Goal: Browse casually: Explore the website without a specific task or goal

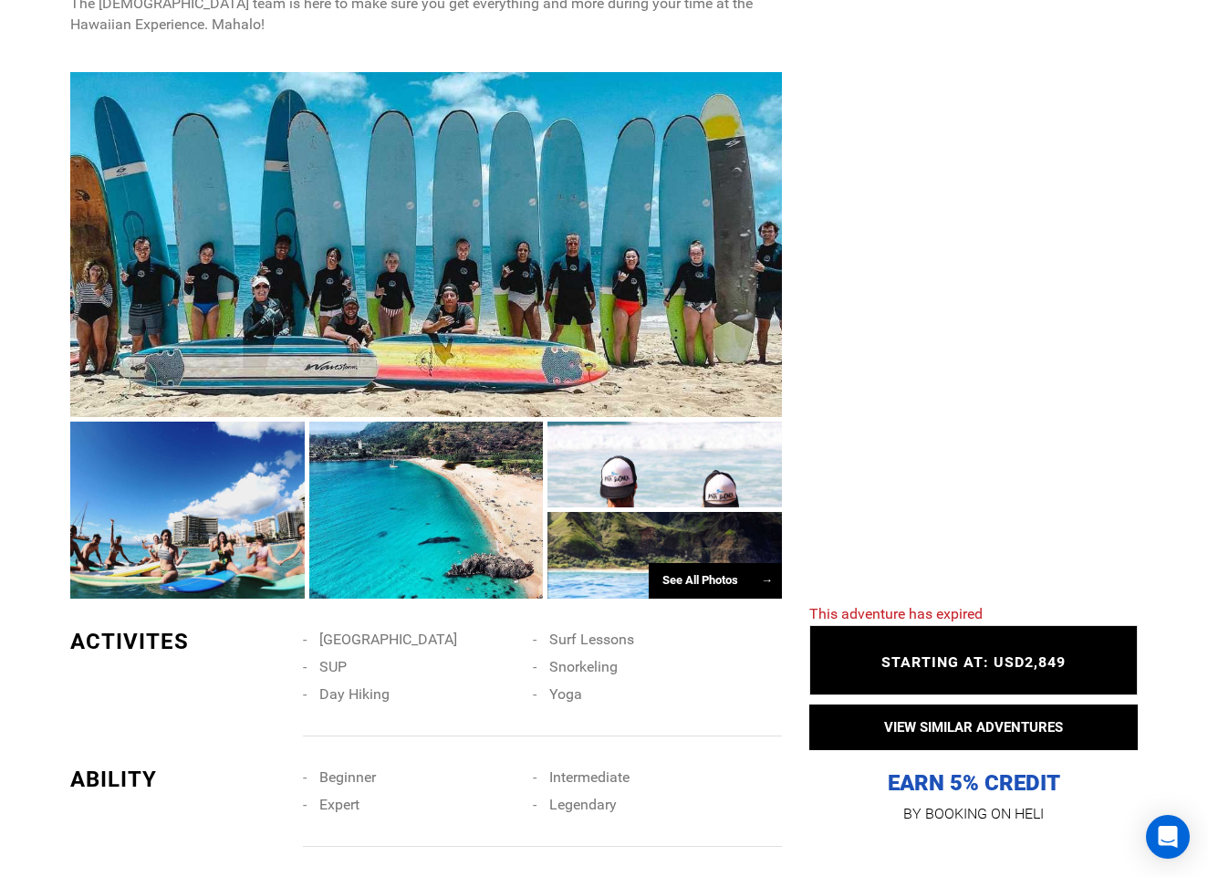
scroll to position [1062, 0]
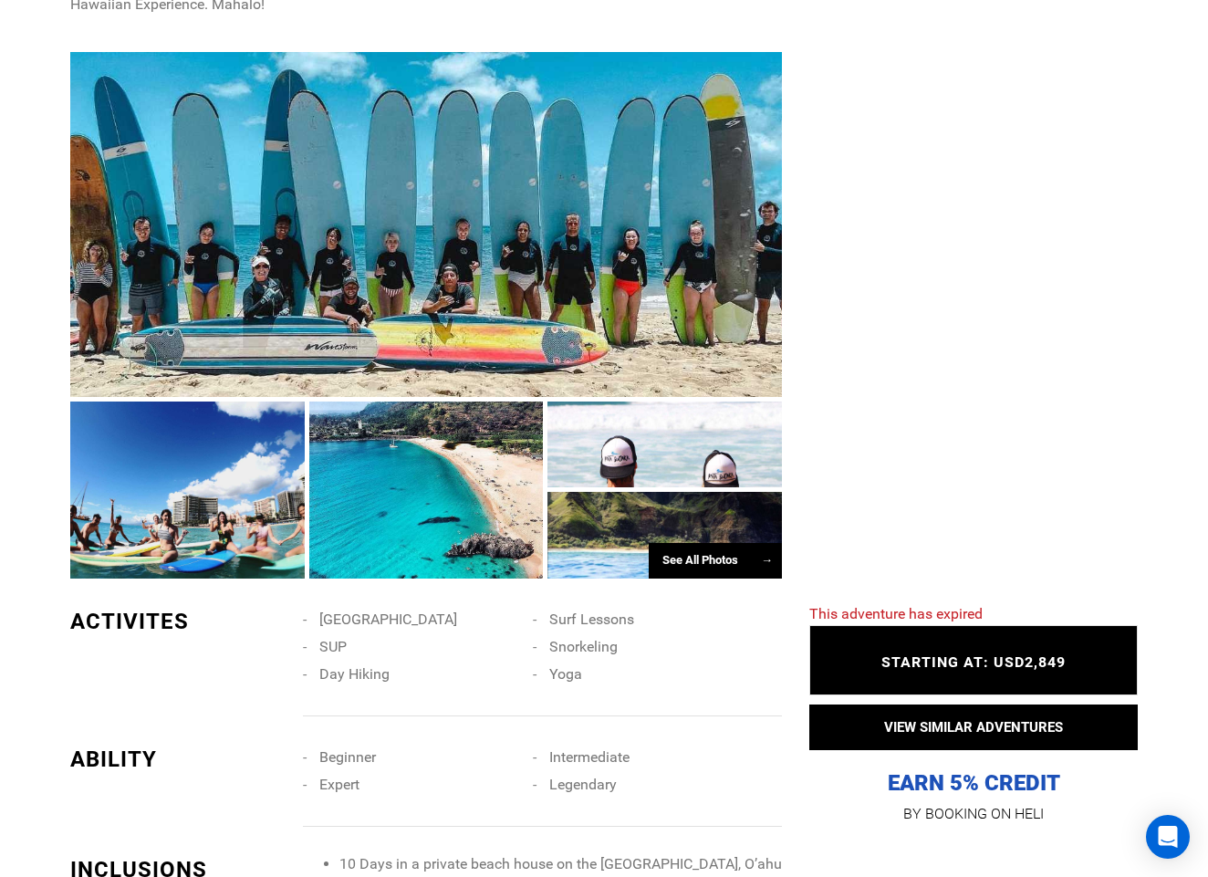
click at [704, 546] on div "See All Photos →" at bounding box center [715, 561] width 133 height 36
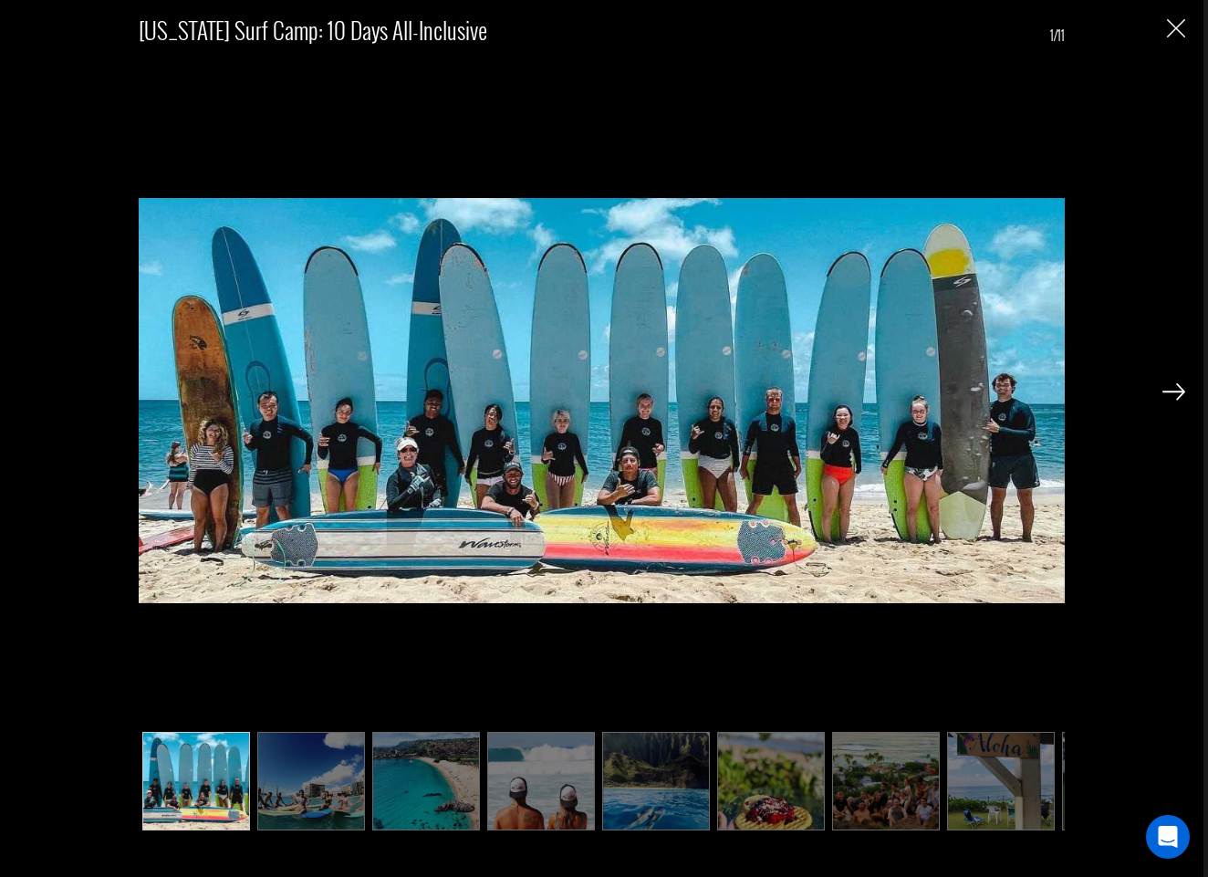
click at [1177, 393] on img at bounding box center [1173, 391] width 23 height 16
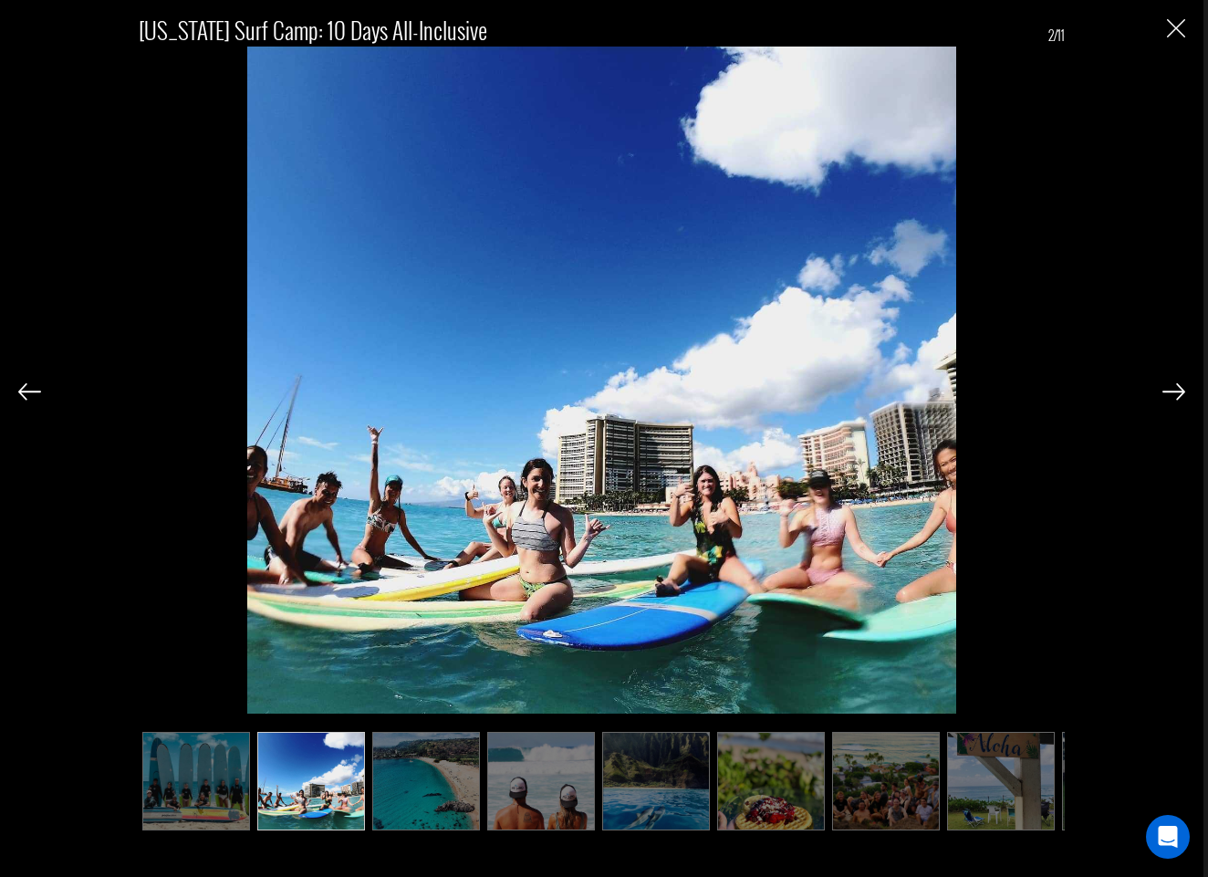
click at [1177, 393] on img at bounding box center [1173, 391] width 23 height 16
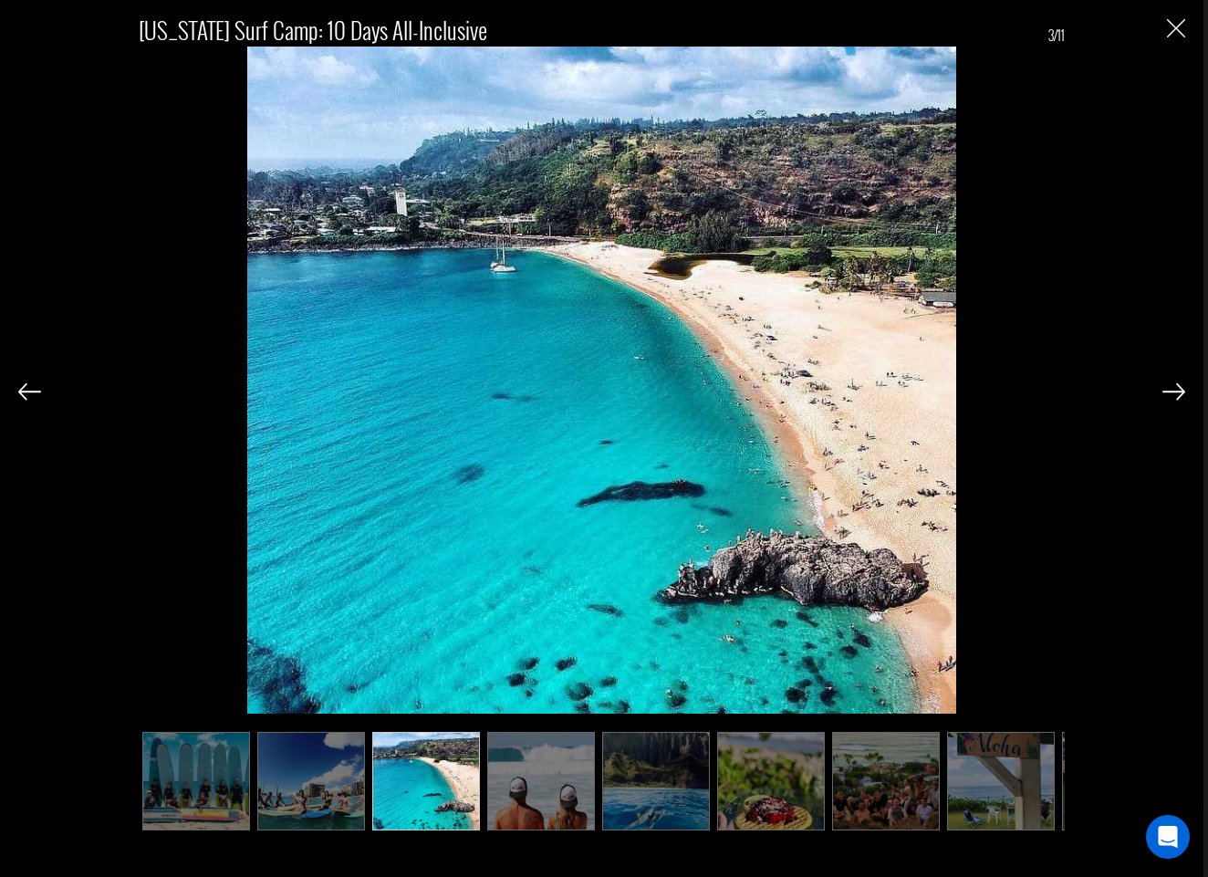
click at [1177, 393] on img at bounding box center [1173, 391] width 23 height 16
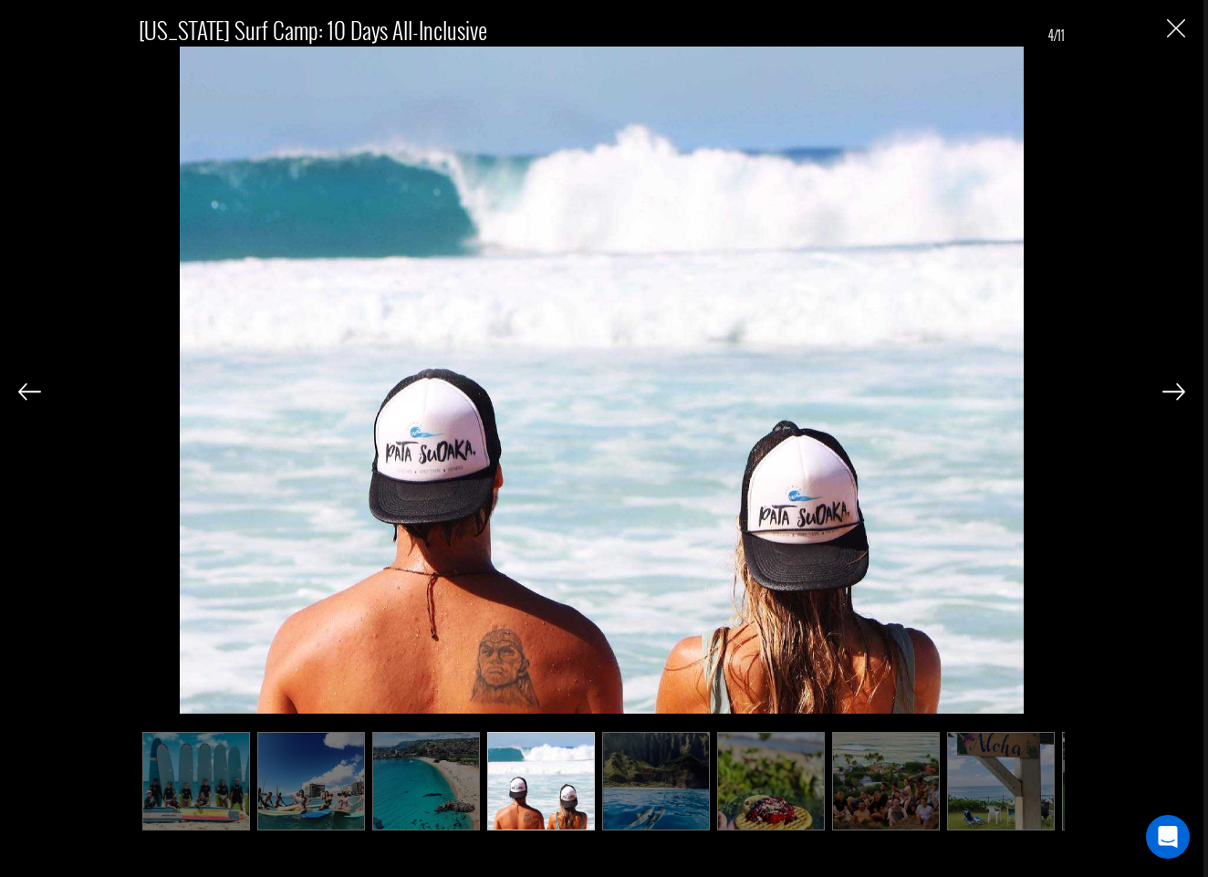
click at [1176, 388] on img at bounding box center [1173, 391] width 23 height 16
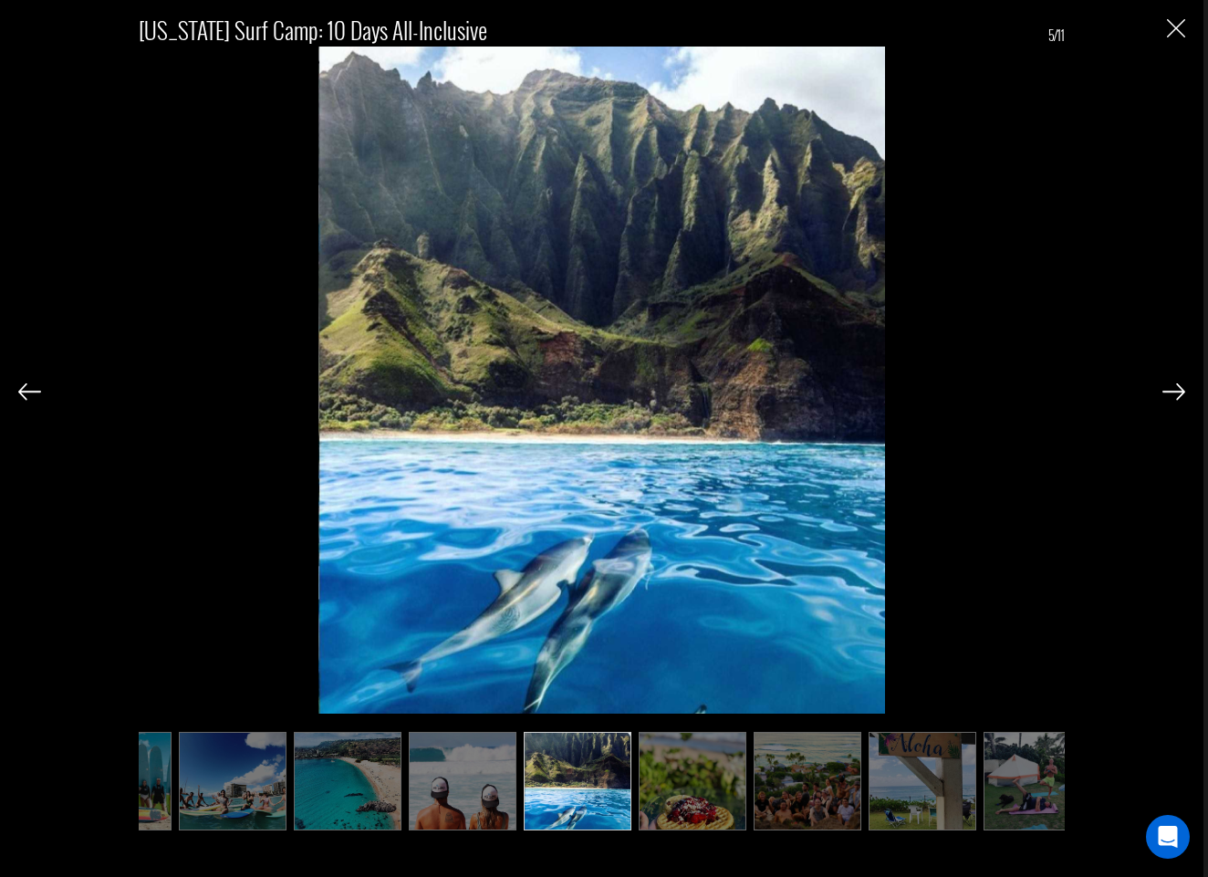
scroll to position [0, 91]
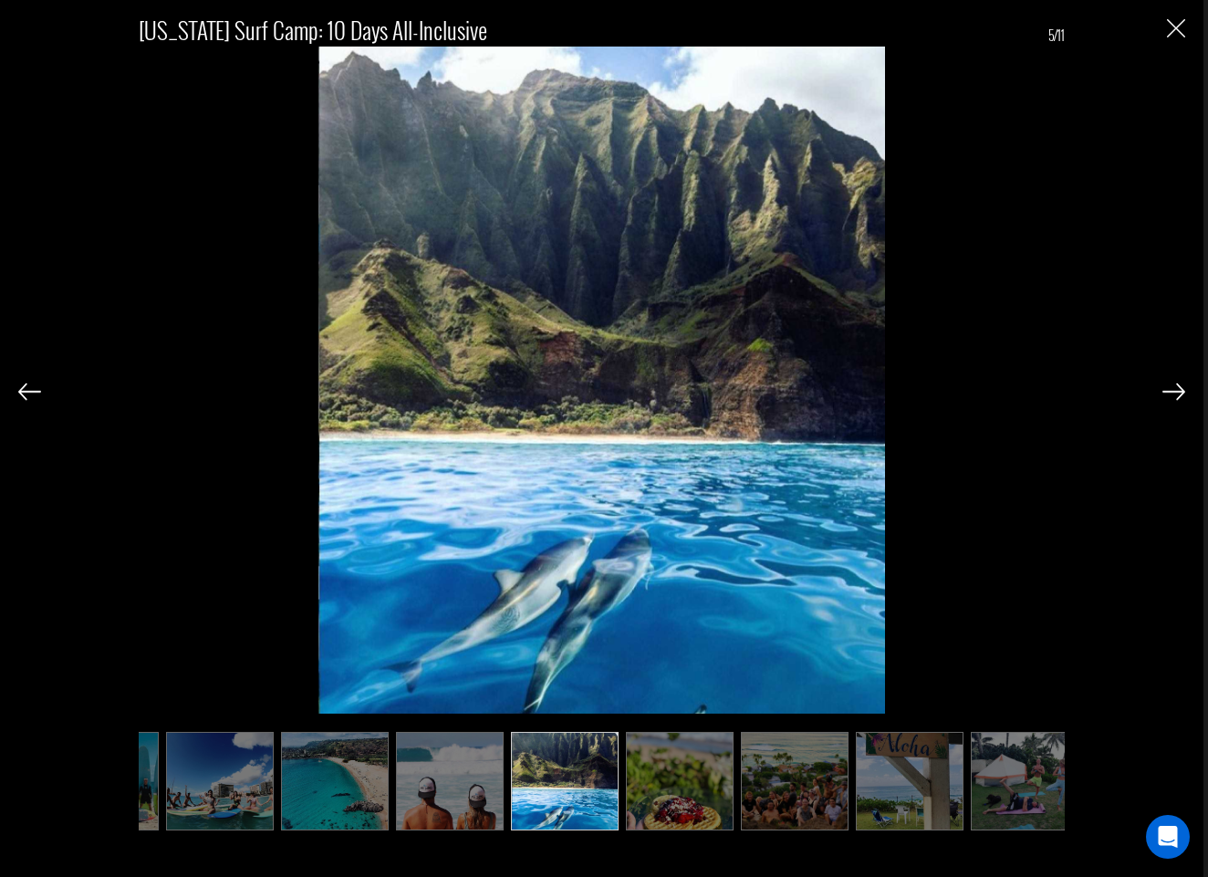
click at [1176, 388] on img at bounding box center [1173, 391] width 23 height 16
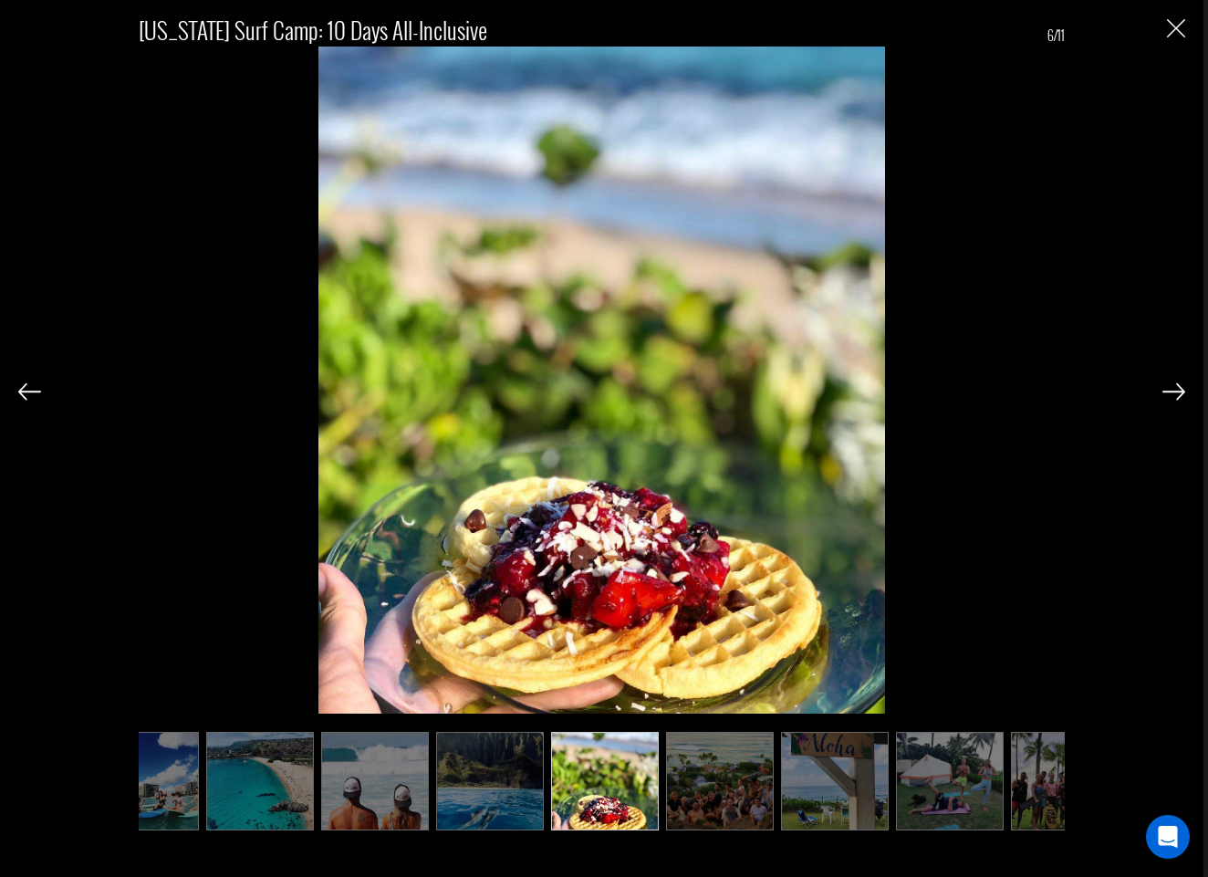
scroll to position [0, 182]
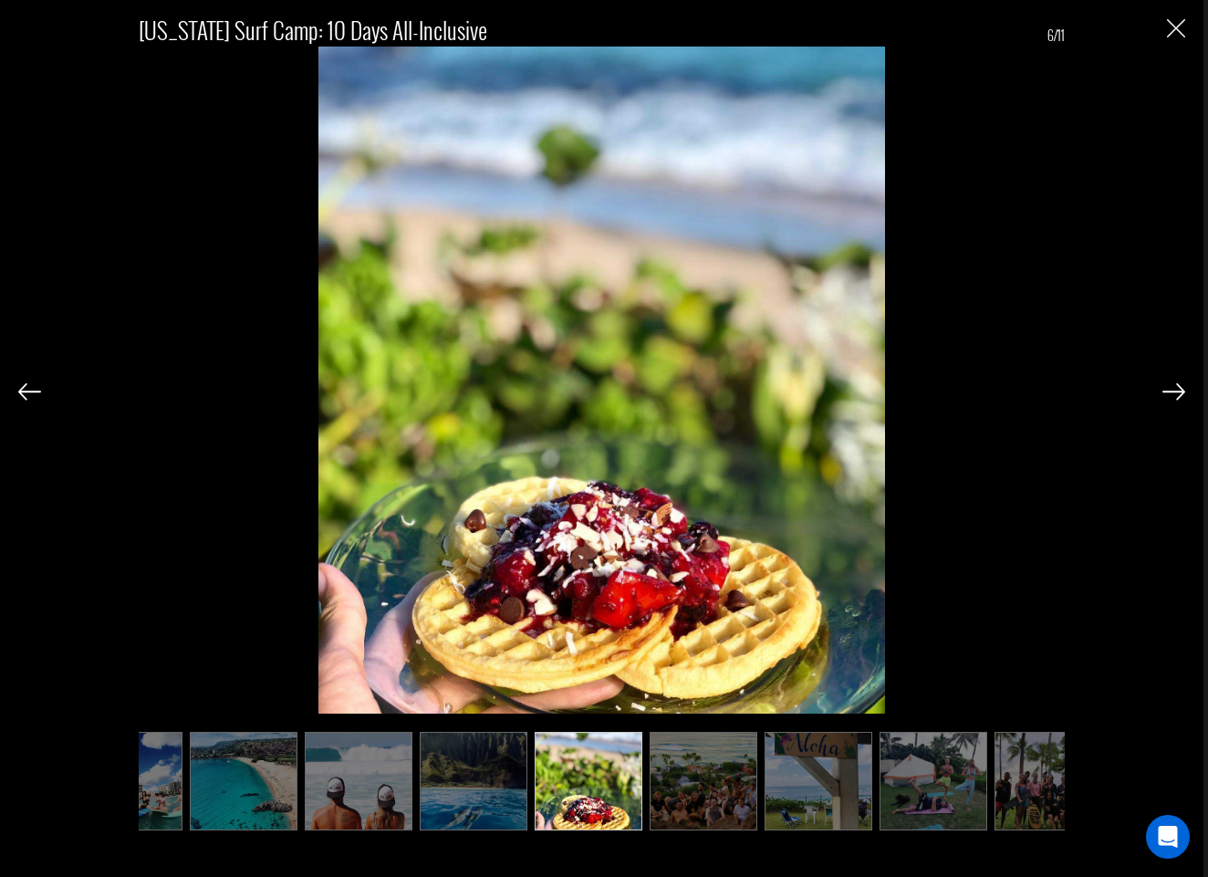
click at [1176, 388] on img at bounding box center [1173, 391] width 23 height 16
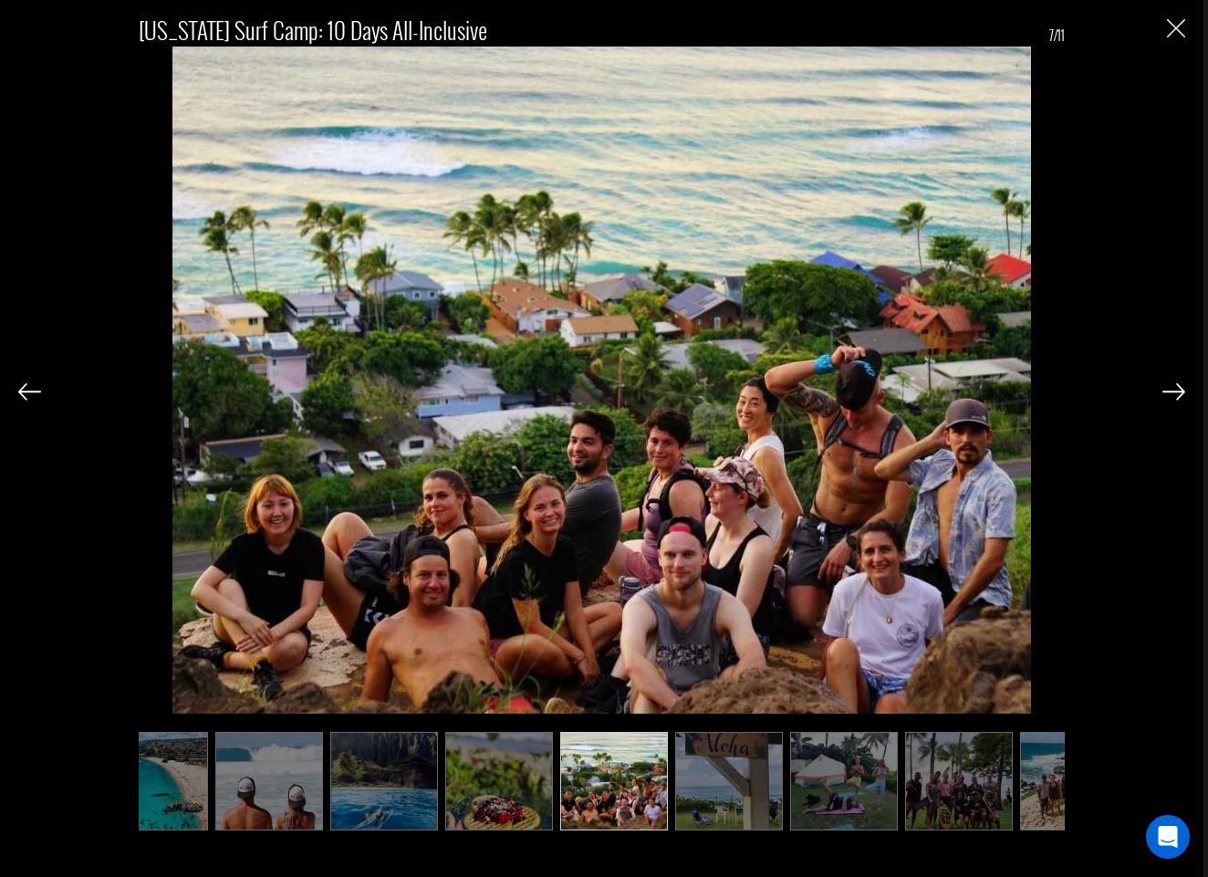
scroll to position [0, 274]
click at [1176, 388] on img at bounding box center [1173, 391] width 23 height 16
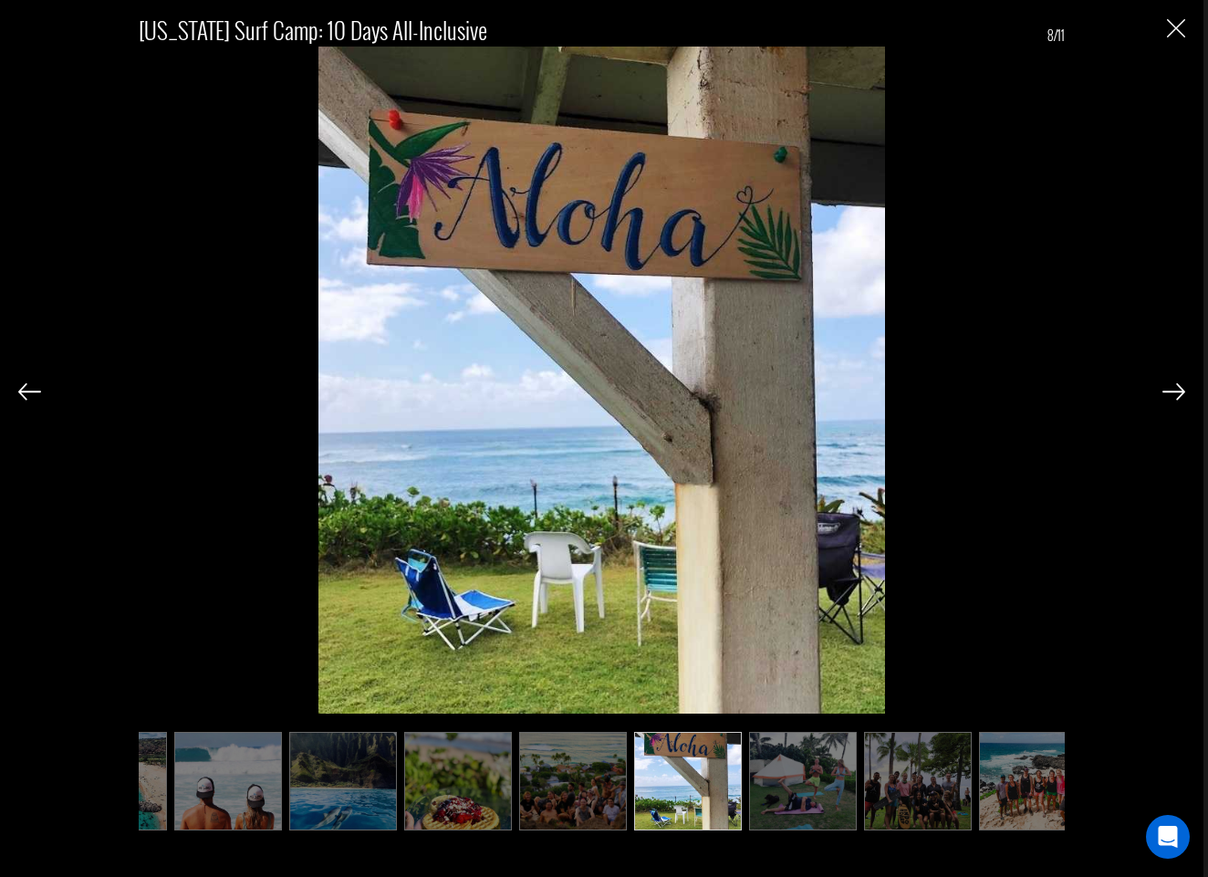
scroll to position [0, 338]
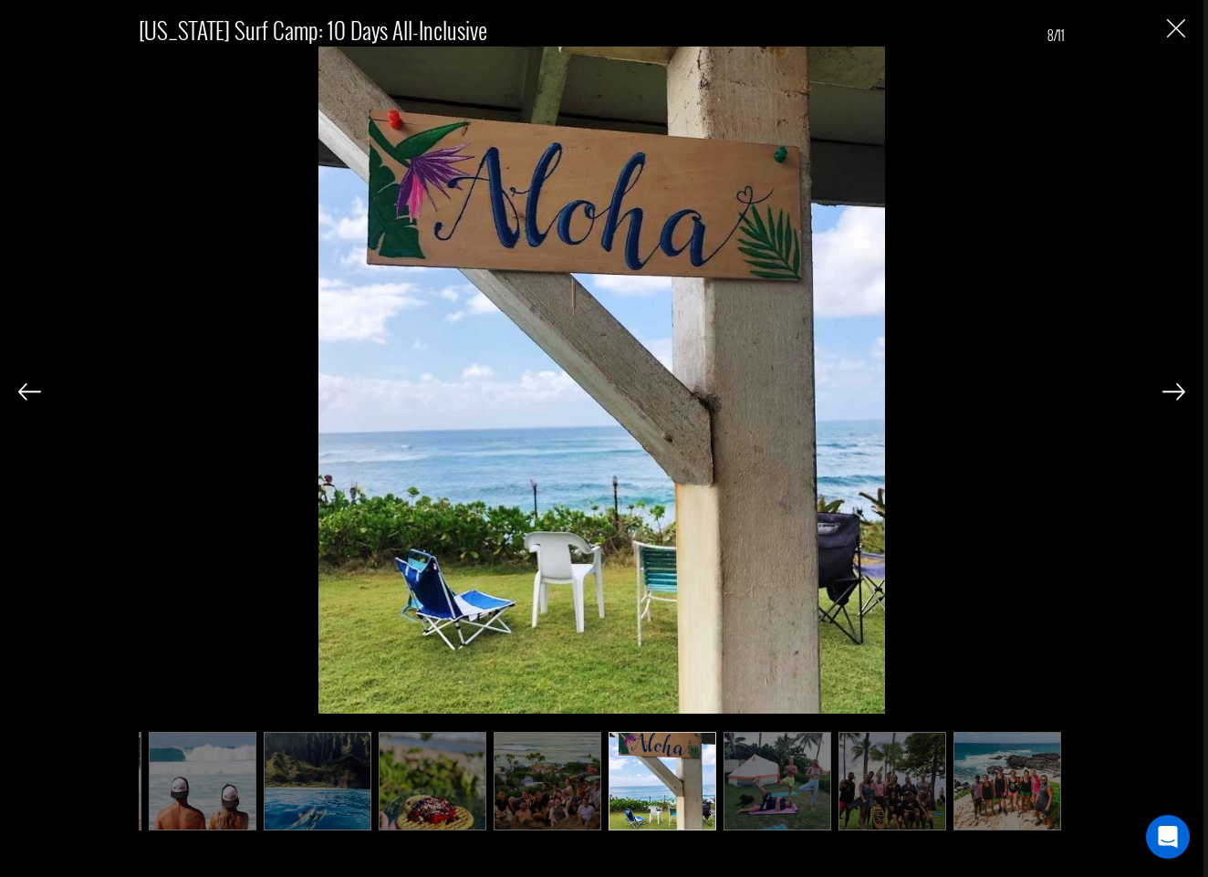
click at [1176, 388] on img at bounding box center [1173, 391] width 23 height 16
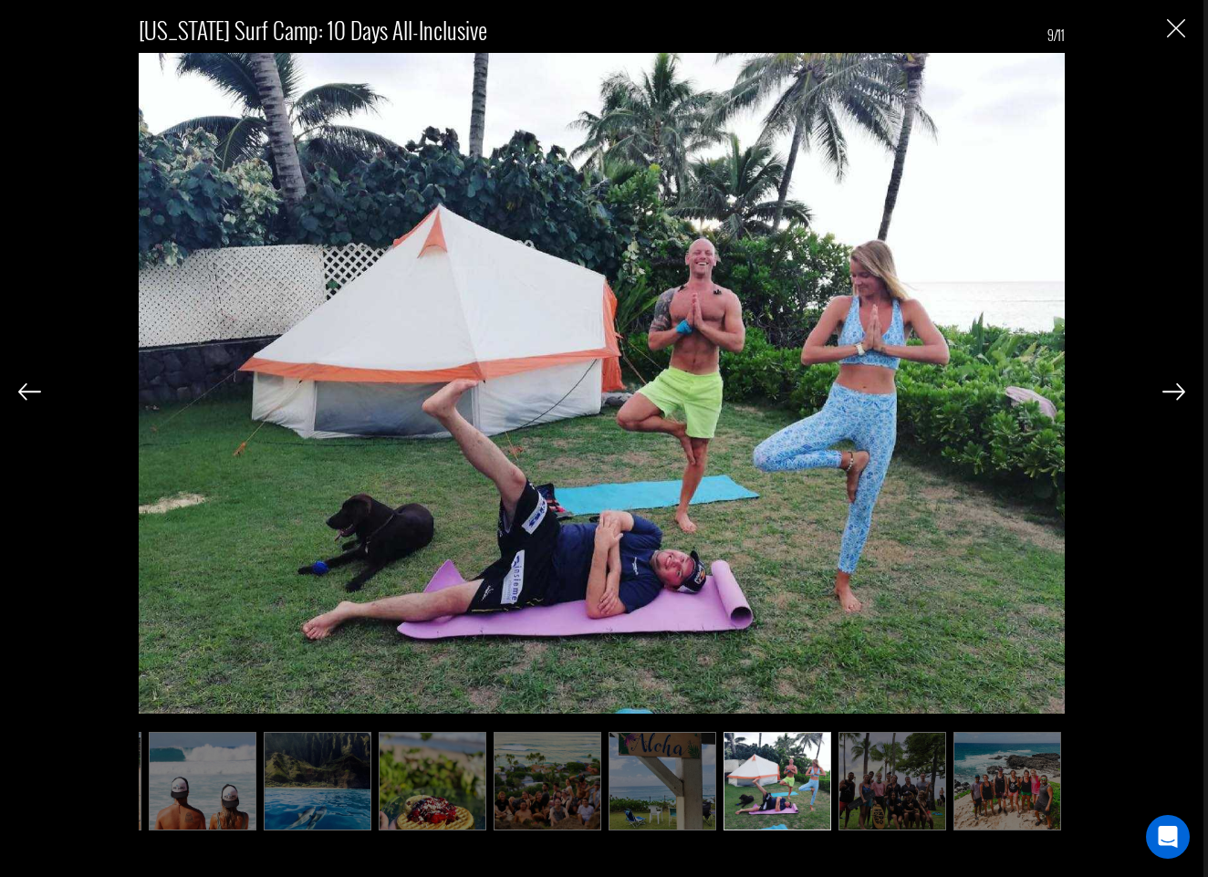
click at [1171, 388] on img at bounding box center [1173, 391] width 23 height 16
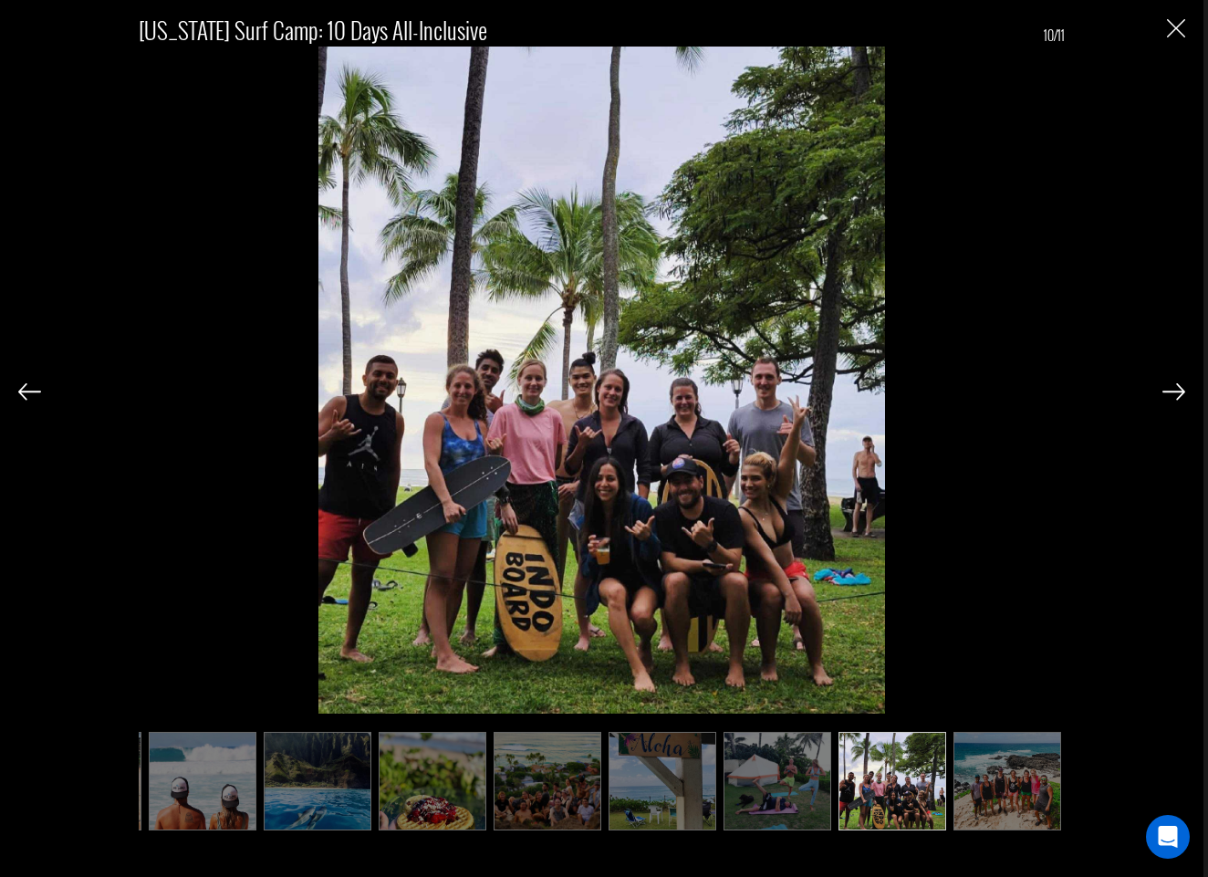
click at [1171, 388] on img at bounding box center [1173, 391] width 23 height 16
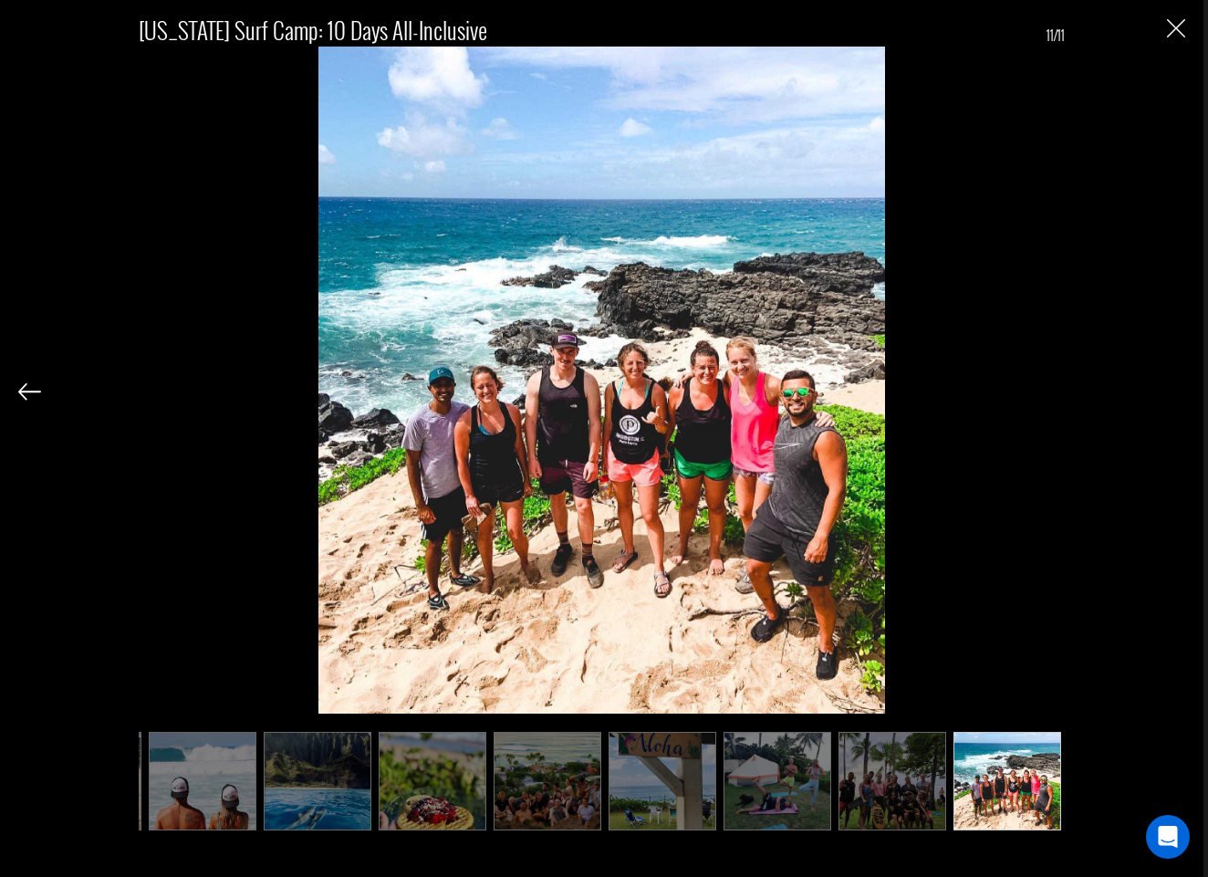
click at [1171, 388] on div "[US_STATE] Surf Camp: 10 Days All-Inclusive 11/11" at bounding box center [601, 416] width 1167 height 833
click at [28, 387] on img at bounding box center [29, 391] width 23 height 16
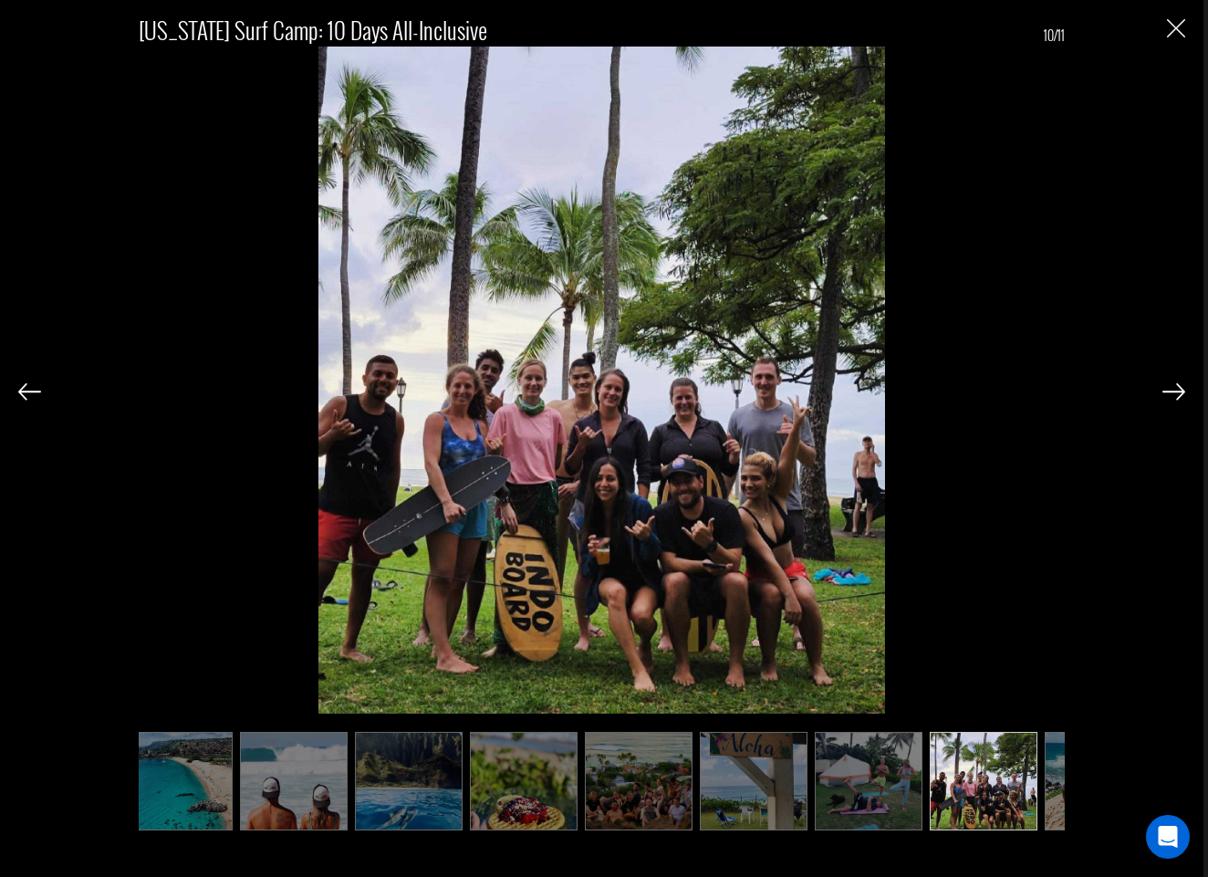
click at [28, 387] on img at bounding box center [29, 391] width 23 height 16
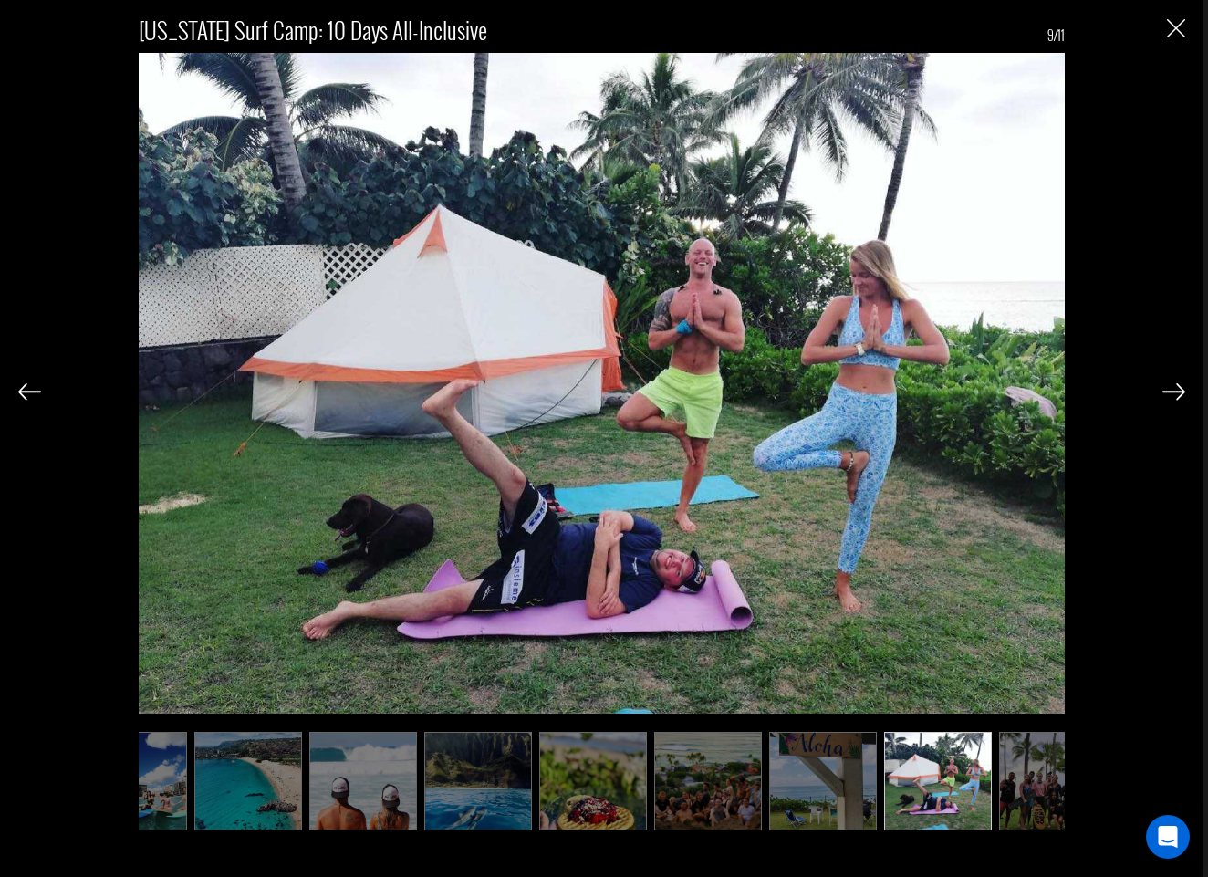
scroll to position [0, 156]
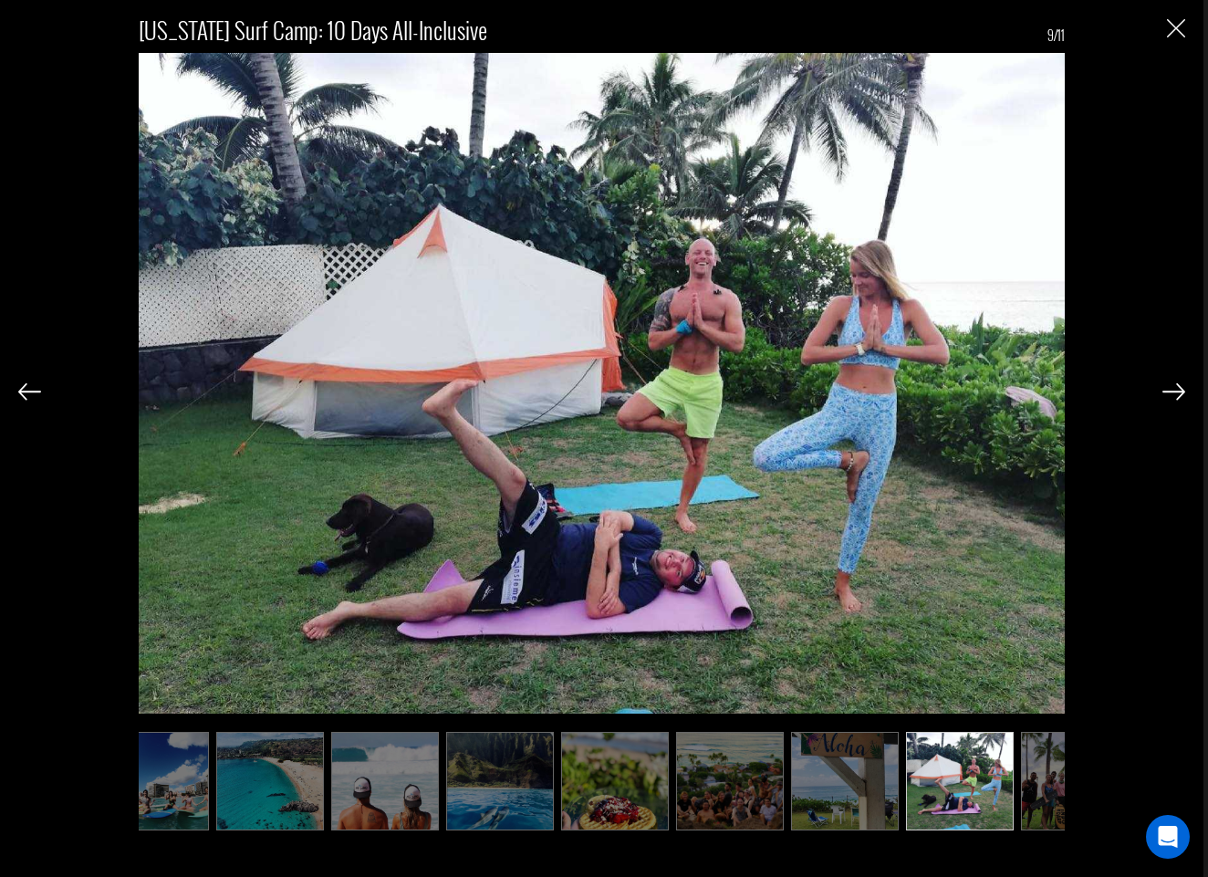
click at [28, 387] on img at bounding box center [29, 391] width 23 height 16
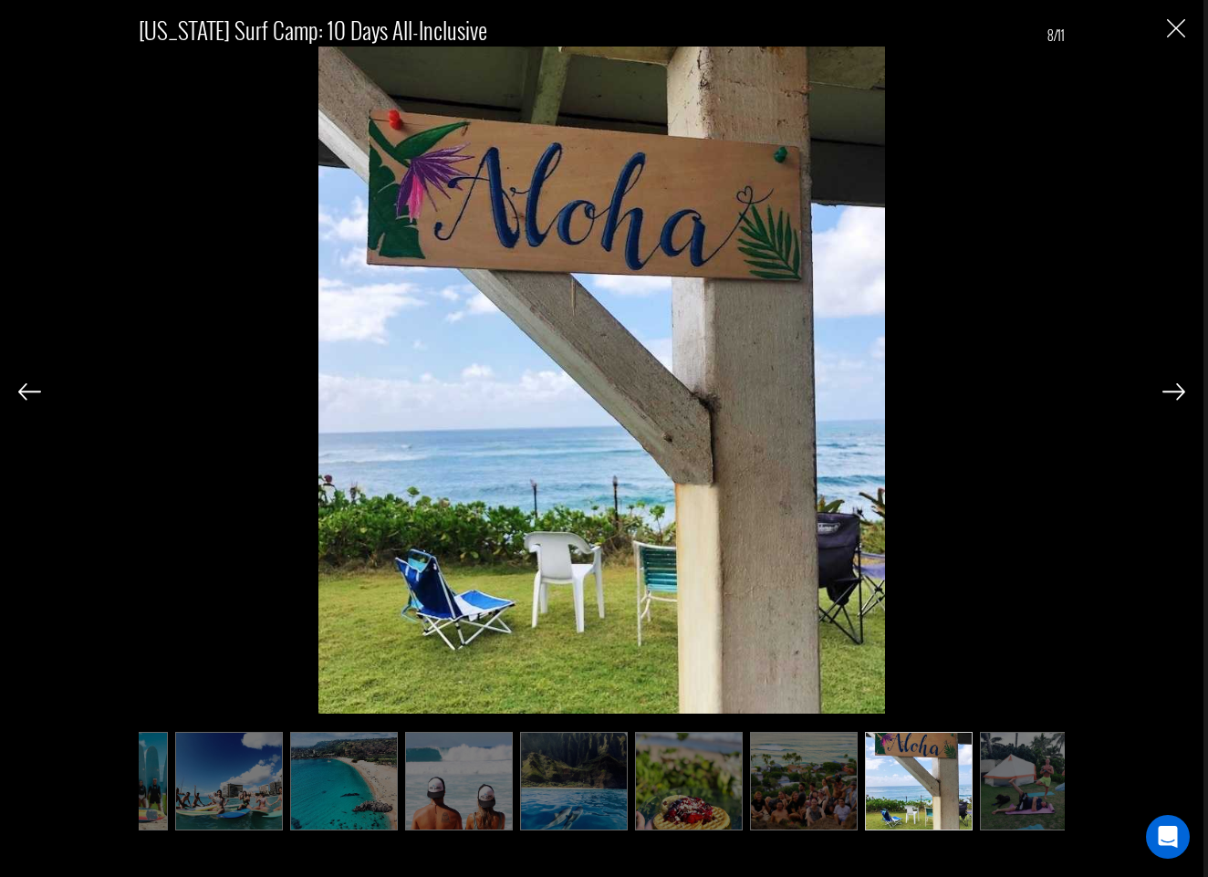
scroll to position [0, 65]
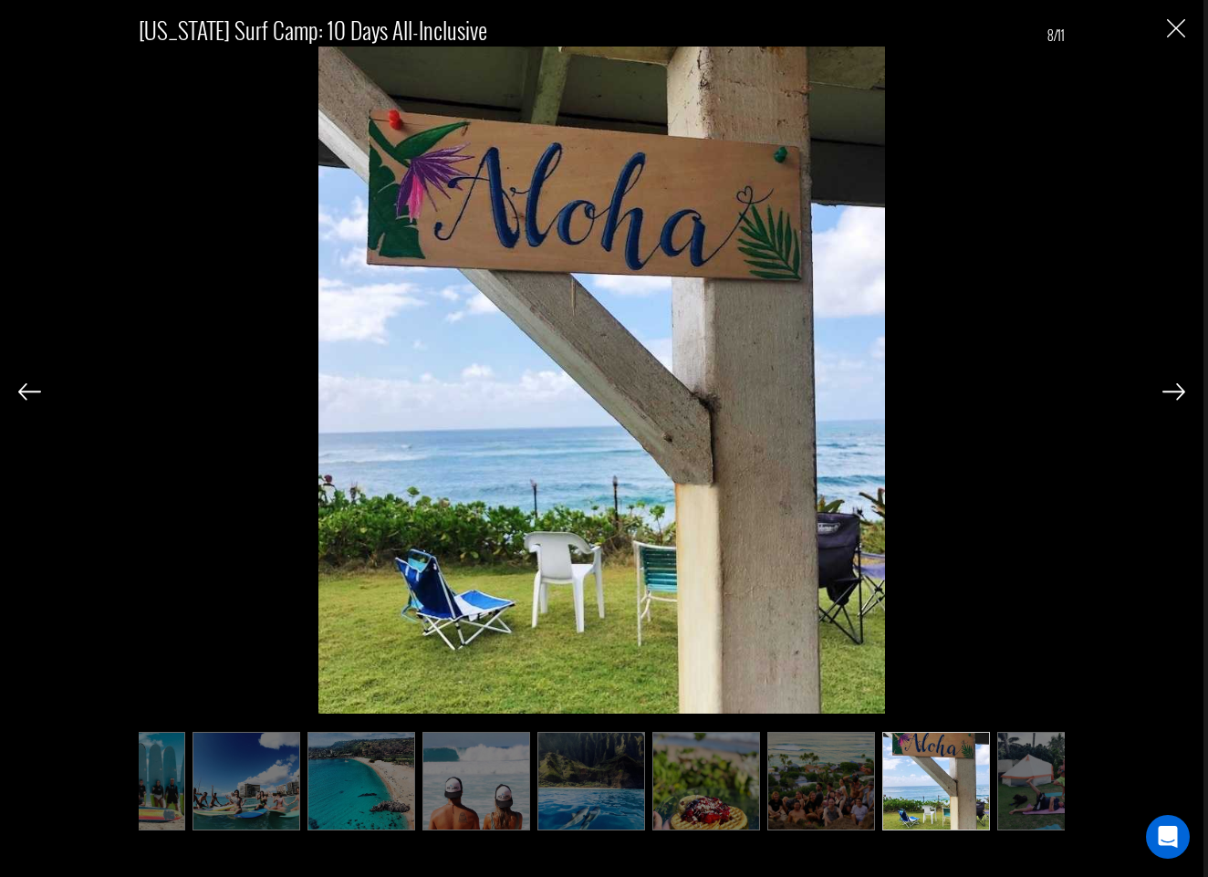
click at [28, 387] on img at bounding box center [29, 391] width 23 height 16
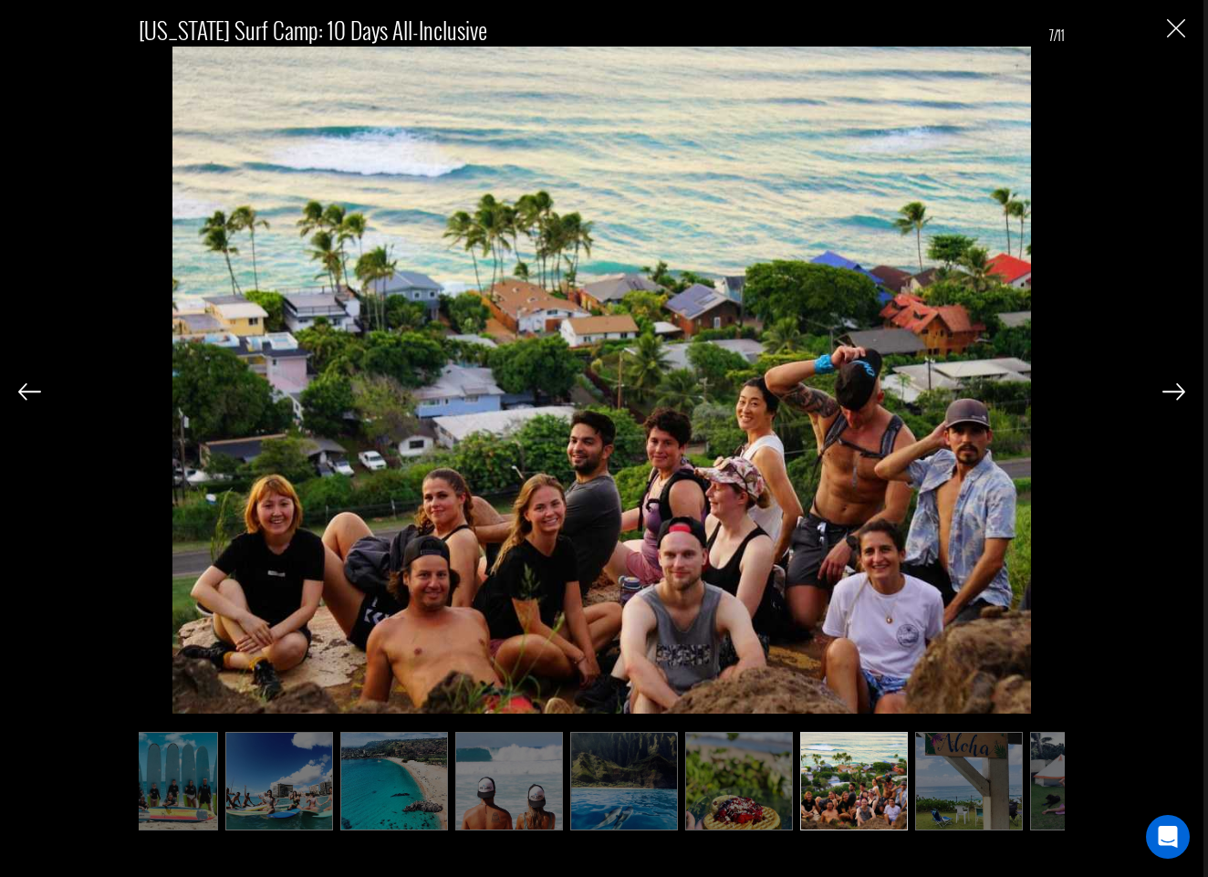
scroll to position [0, 0]
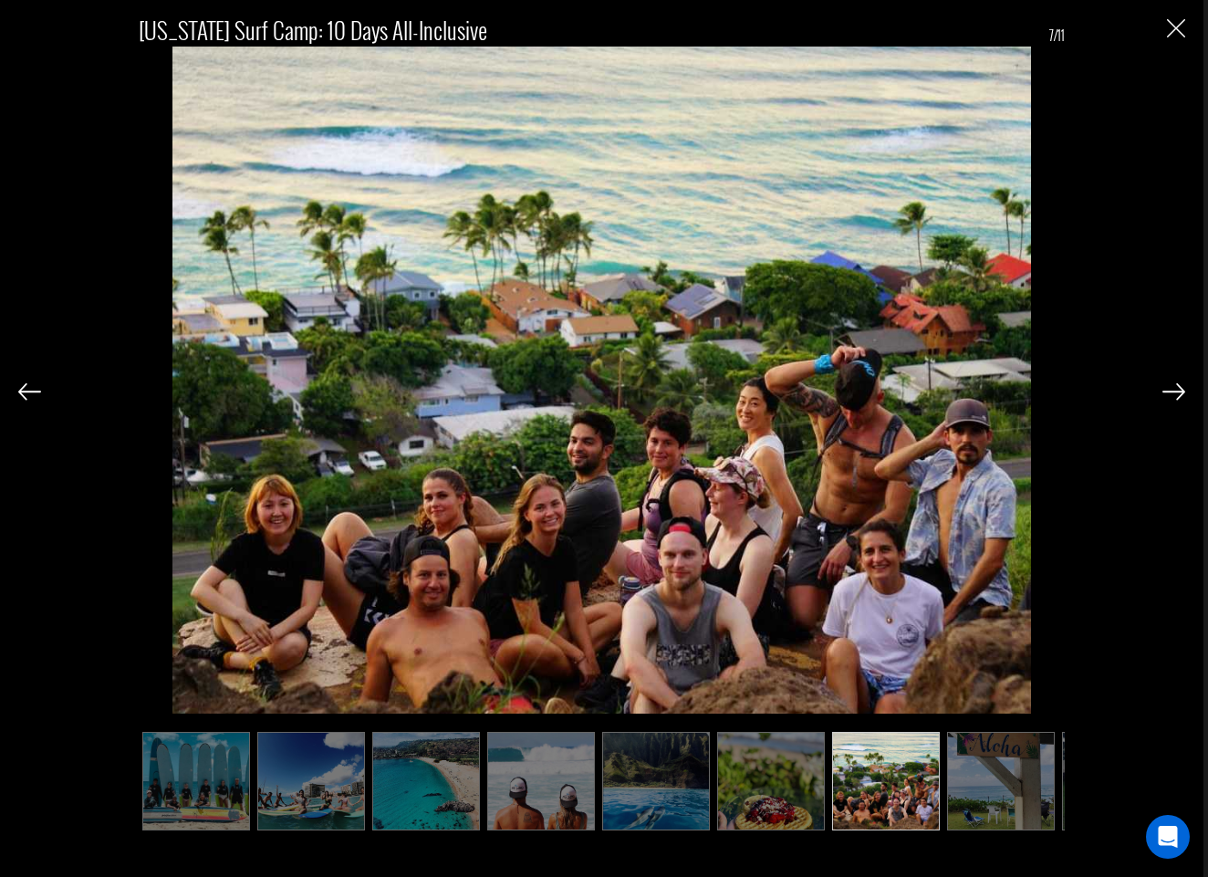
click at [28, 386] on img at bounding box center [29, 391] width 23 height 16
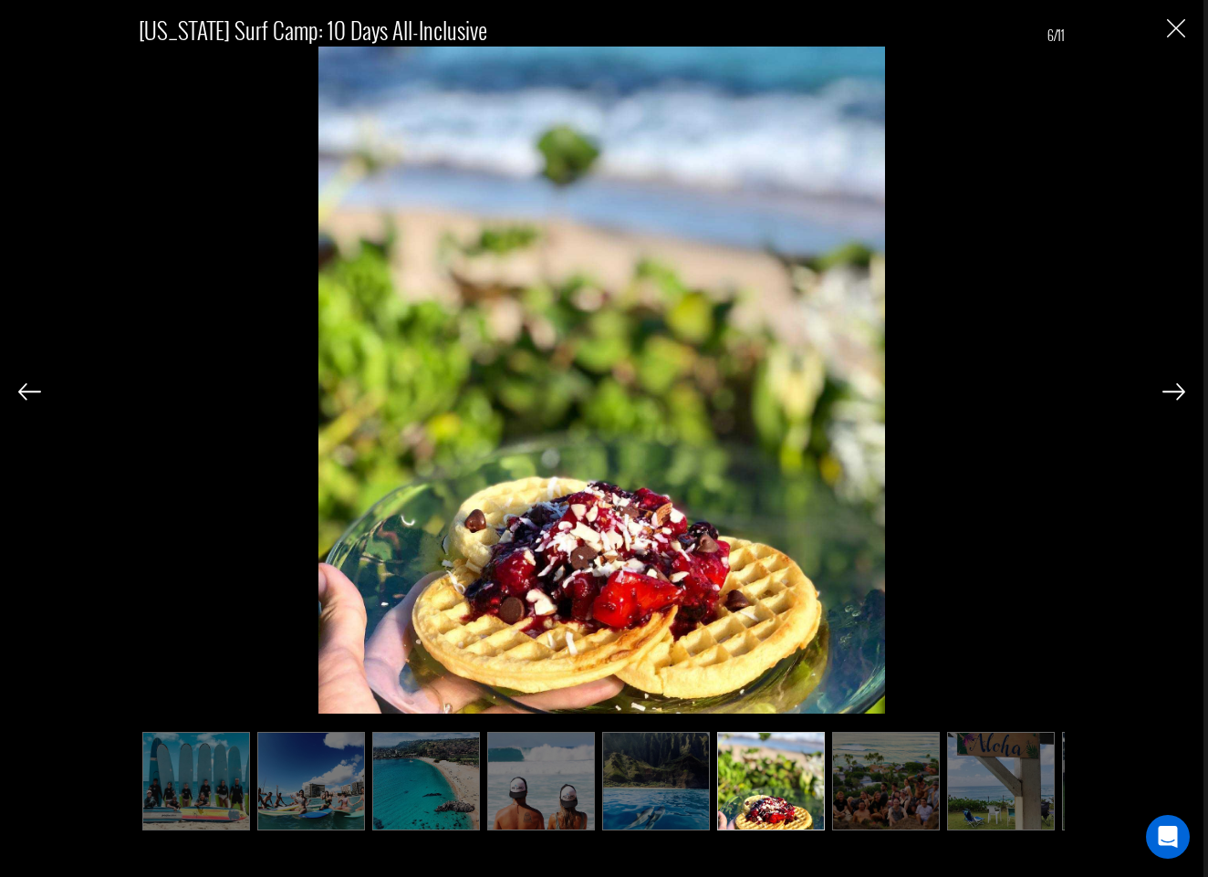
click at [28, 386] on img at bounding box center [29, 391] width 23 height 16
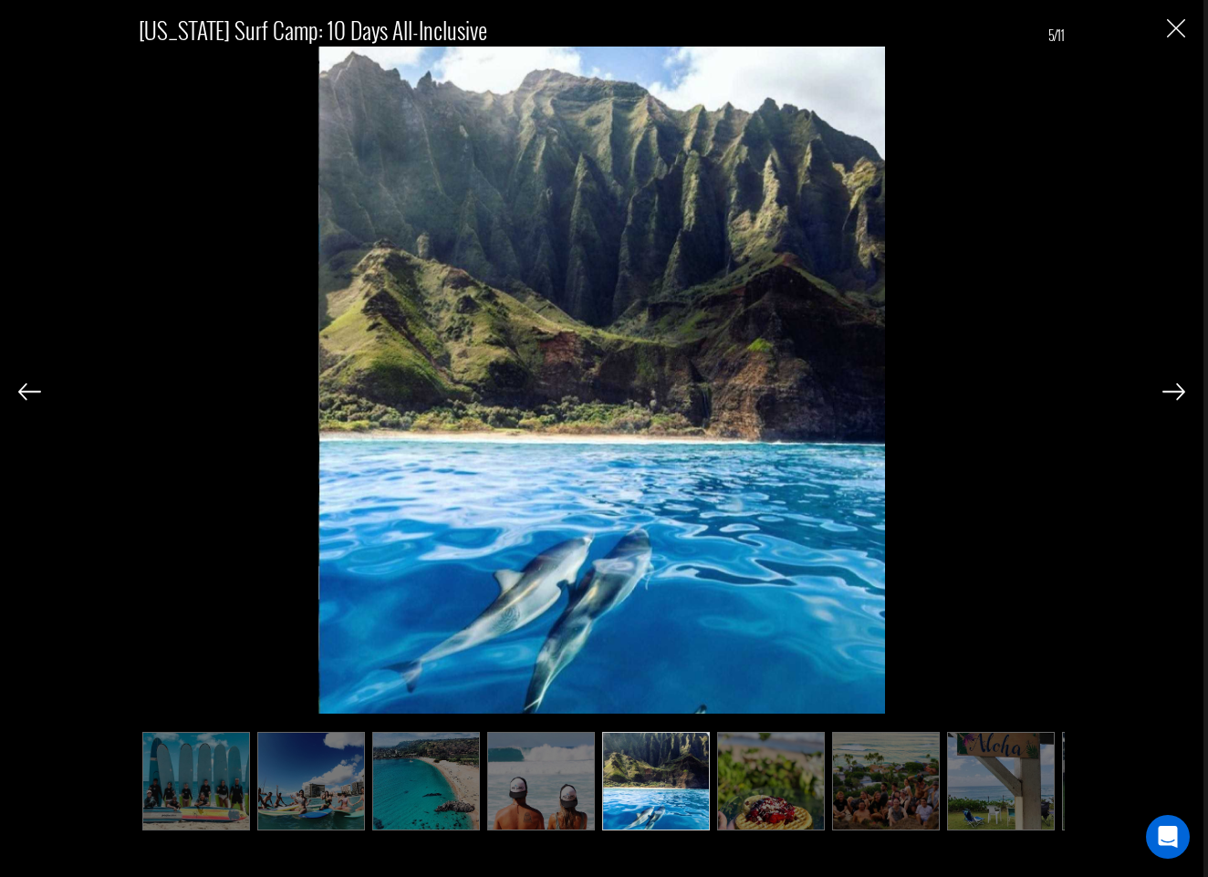
click at [28, 386] on img at bounding box center [29, 391] width 23 height 16
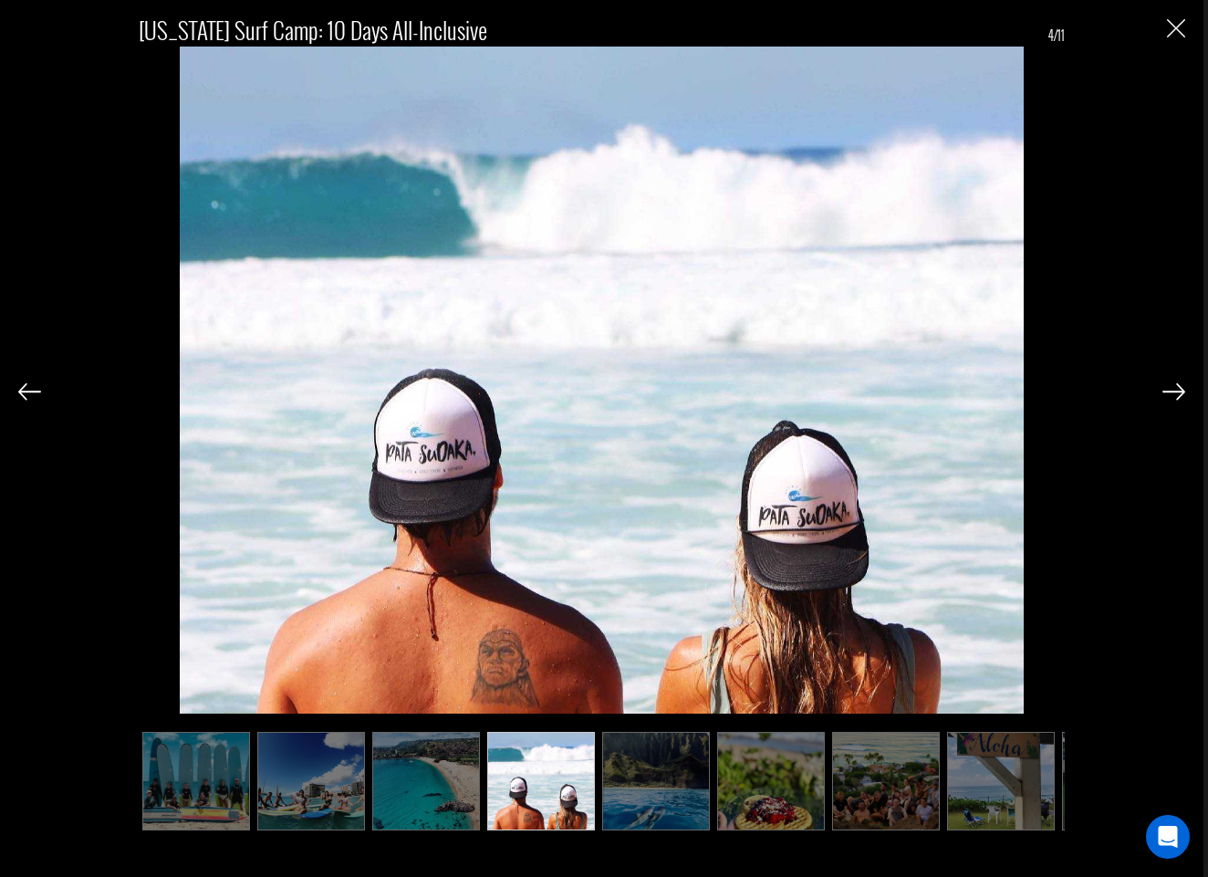
click at [28, 386] on img at bounding box center [29, 391] width 23 height 16
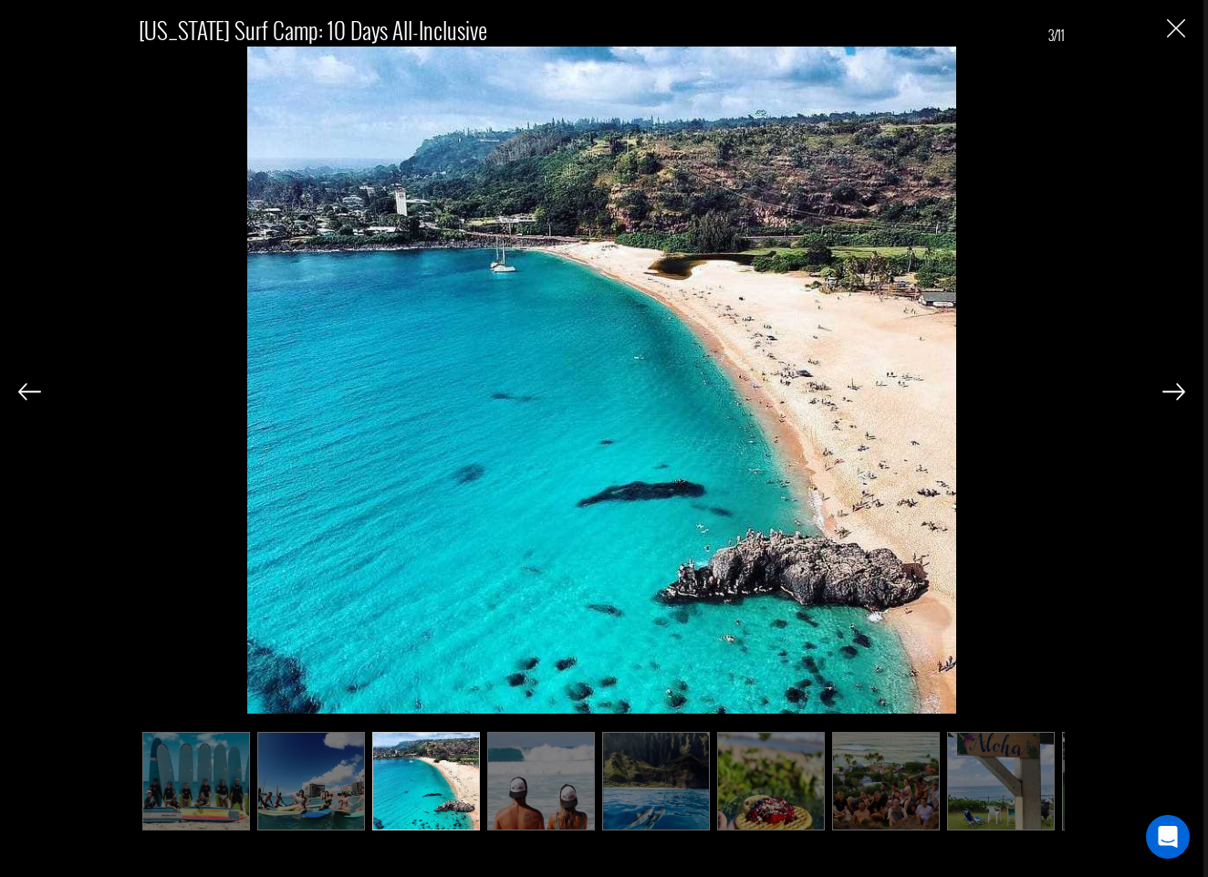
click at [28, 391] on img at bounding box center [29, 391] width 23 height 16
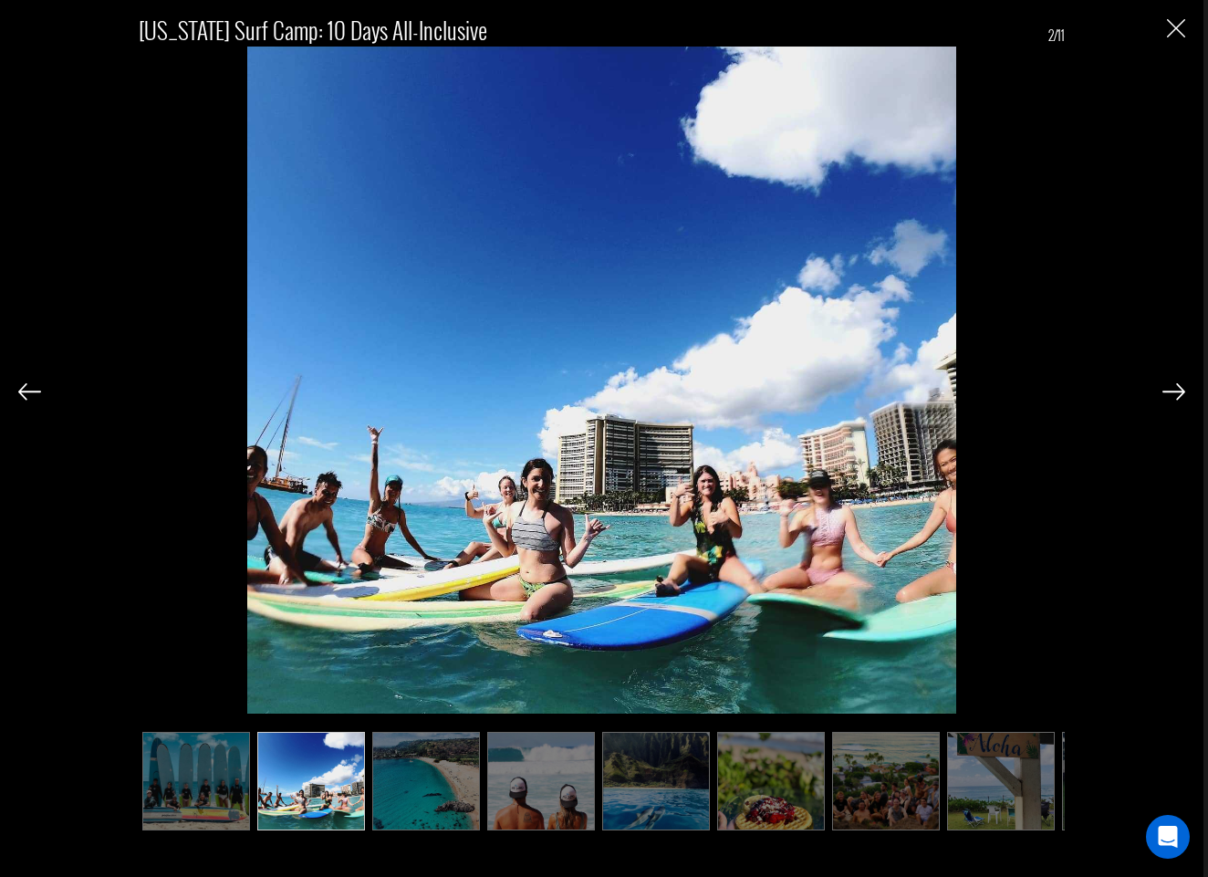
click at [26, 393] on img at bounding box center [29, 391] width 23 height 16
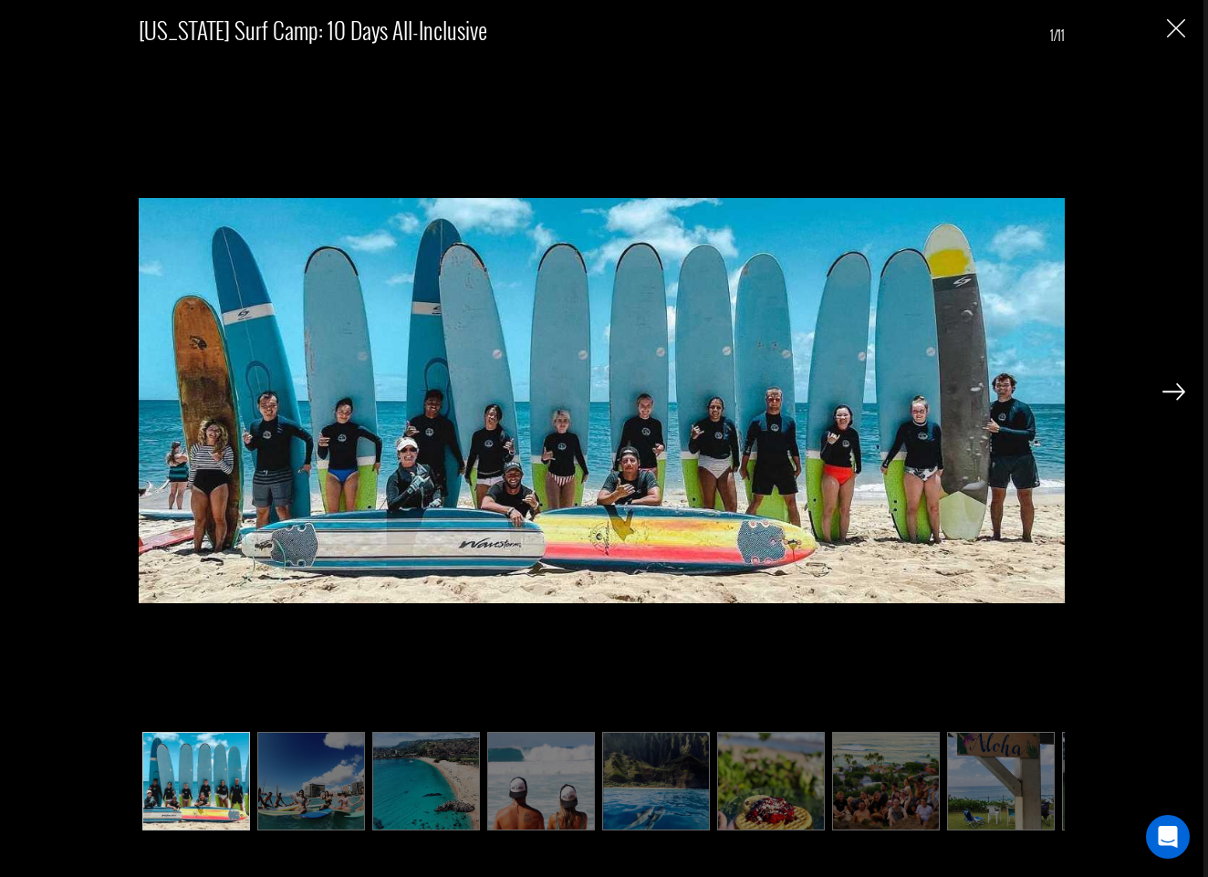
click at [26, 393] on div "[US_STATE] Surf Camp: 10 Days All-Inclusive 1/11" at bounding box center [601, 416] width 1167 height 833
click at [1176, 24] on img "Close" at bounding box center [1176, 28] width 18 height 18
